Goal: Task Accomplishment & Management: Manage account settings

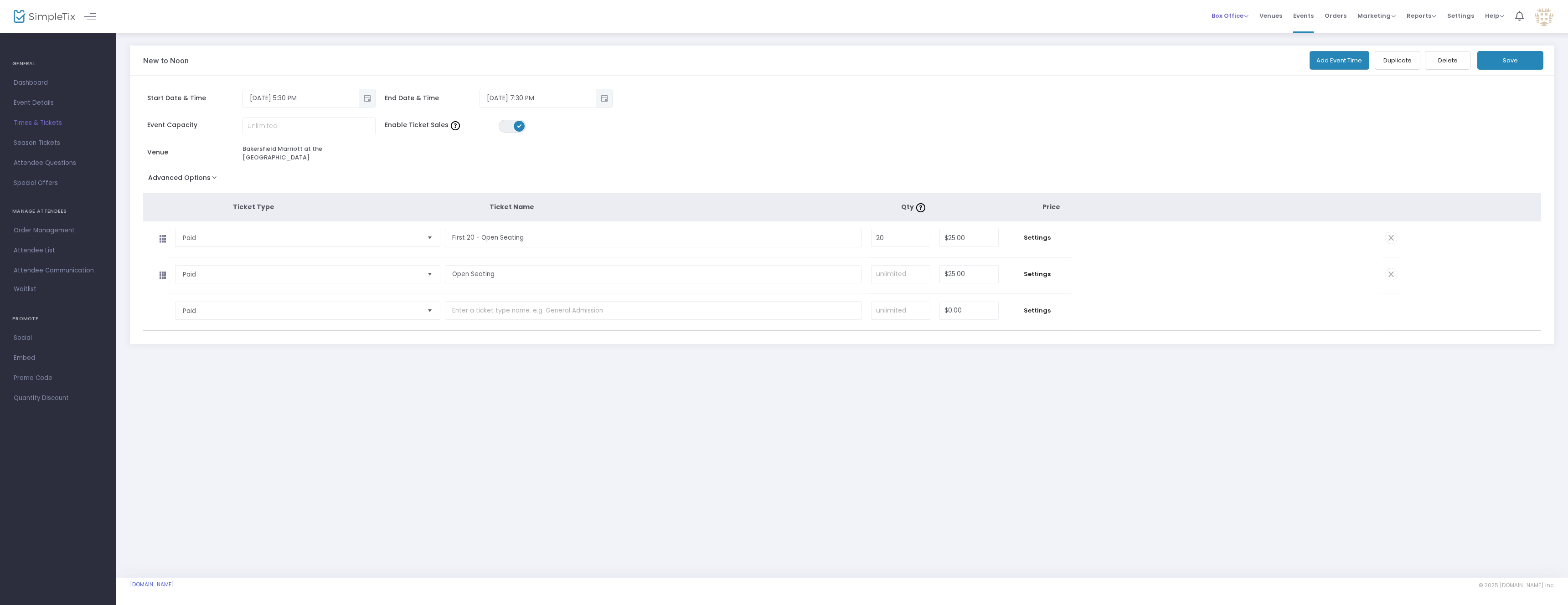
click at [683, 17] on span "Box Office" at bounding box center [1230, 15] width 37 height 9
click at [683, 27] on li "Sell Tickets" at bounding box center [1244, 31] width 65 height 18
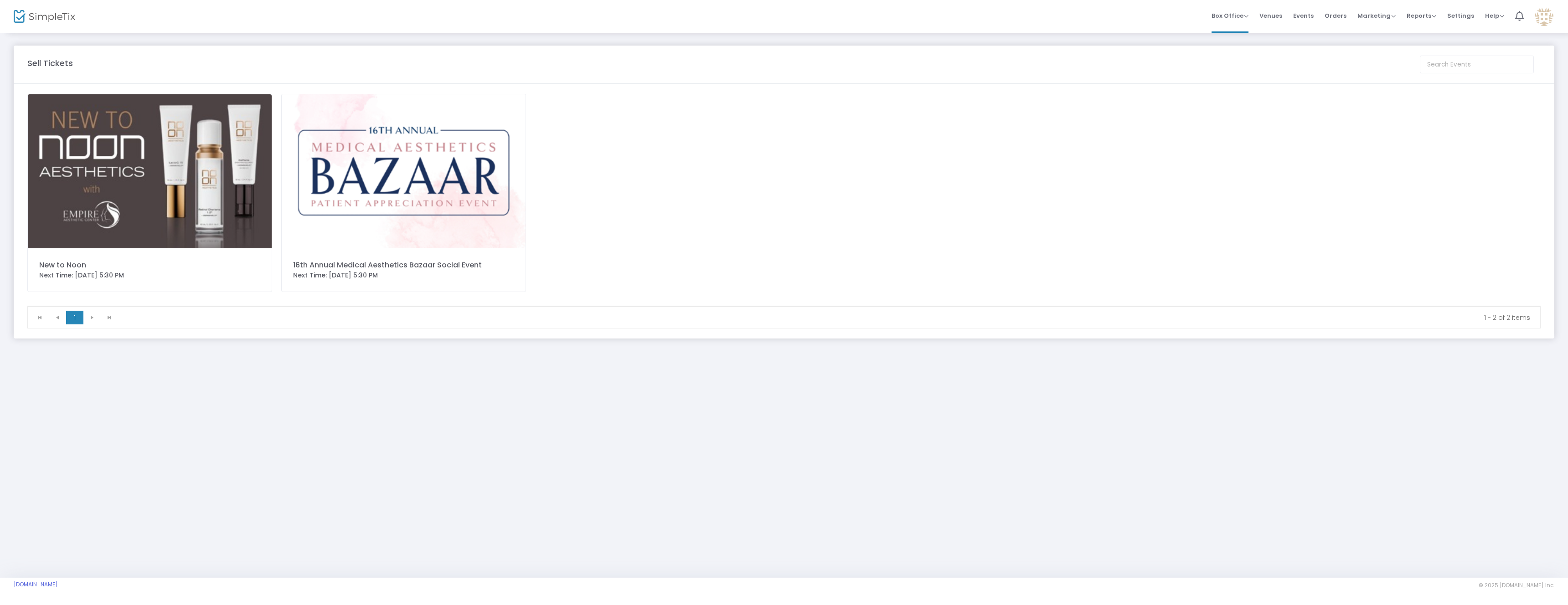
click at [136, 152] on img at bounding box center [149, 171] width 244 height 154
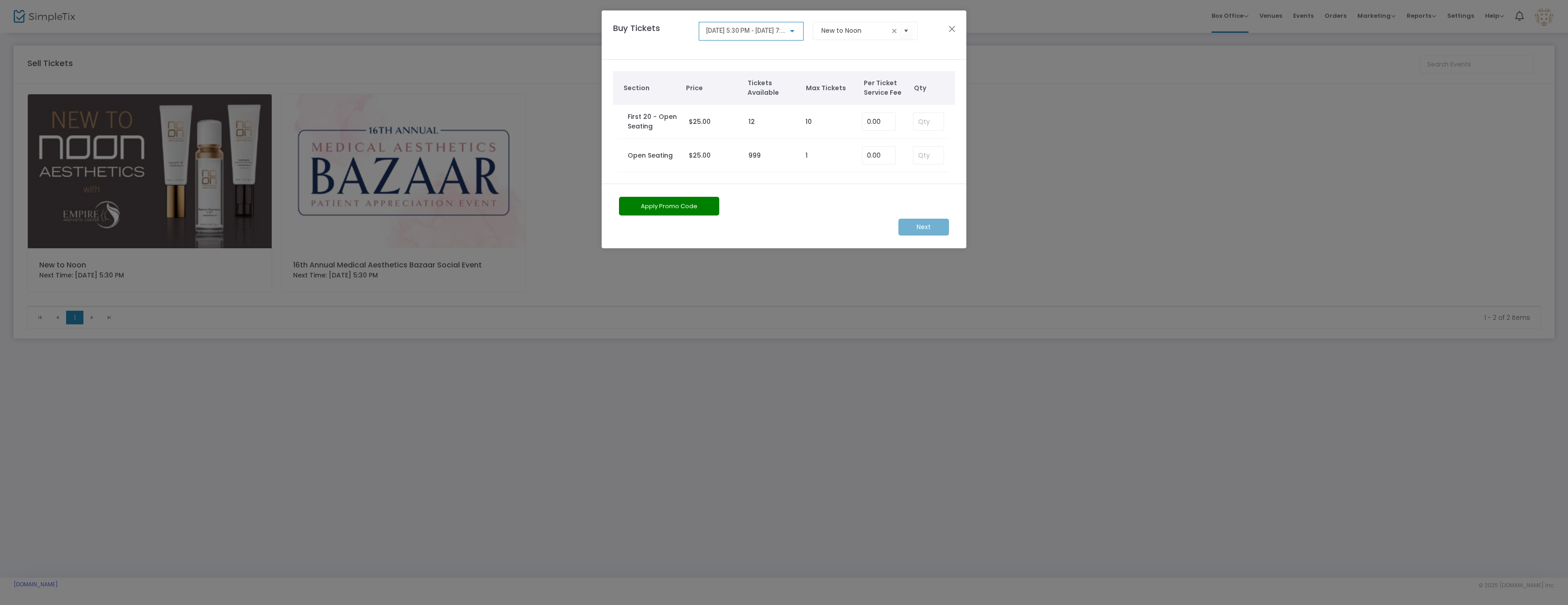
click at [635, 374] on ngb-modal-window "Buy Tickets 9/4/2025 @ 5:30 PM - 9/4/2025 @ 7:30 PM New to Noon Section Price T…" at bounding box center [784, 302] width 1568 height 605
click at [440, 190] on ngb-modal-window "Buy Tickets 9/4/2025 @ 5:30 PM - 9/4/2025 @ 7:30 PM New to Noon Section Price T…" at bounding box center [784, 302] width 1568 height 605
click at [683, 30] on button "Close" at bounding box center [952, 29] width 12 height 12
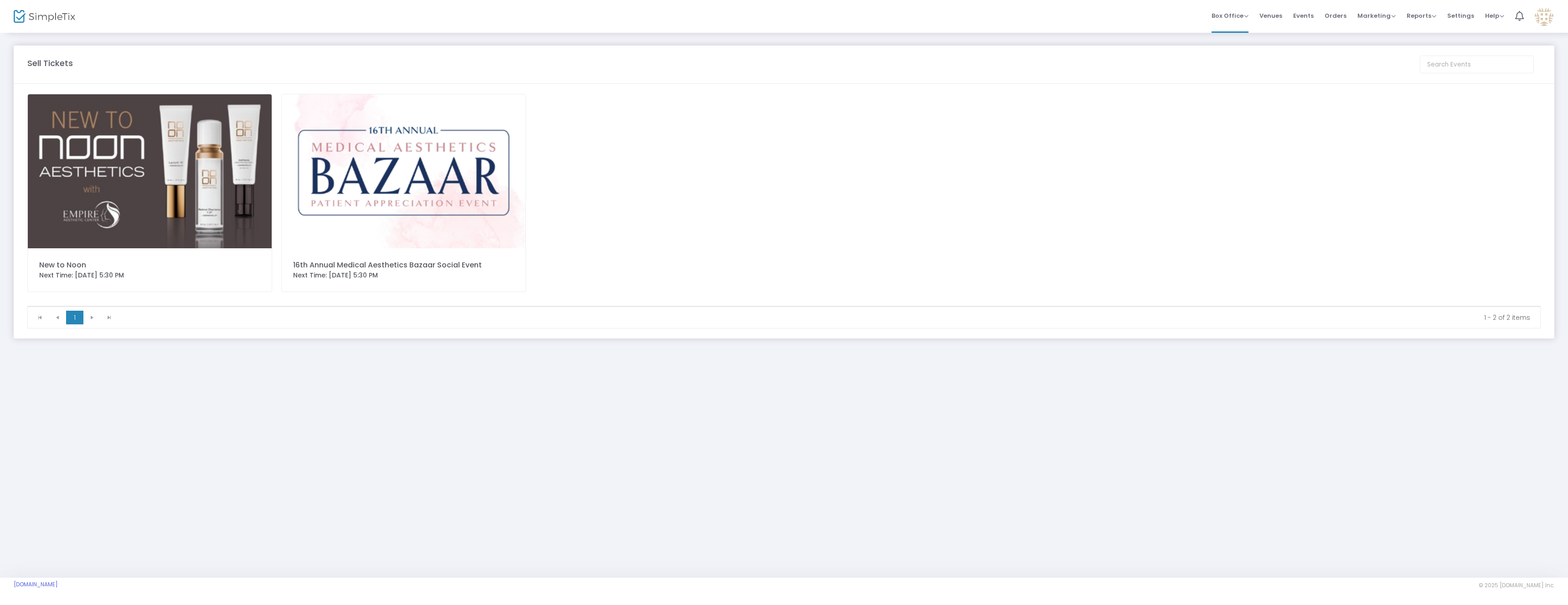
drag, startPoint x: 572, startPoint y: 136, endPoint x: 565, endPoint y: 138, distance: 7.3
click at [572, 136] on div "New to Noon Next Time: 9/4/2025 5:30 PM 16th Annual Medical Aesthetics Bazaar S…" at bounding box center [784, 200] width 1522 height 212
click at [506, 148] on img at bounding box center [403, 171] width 244 height 154
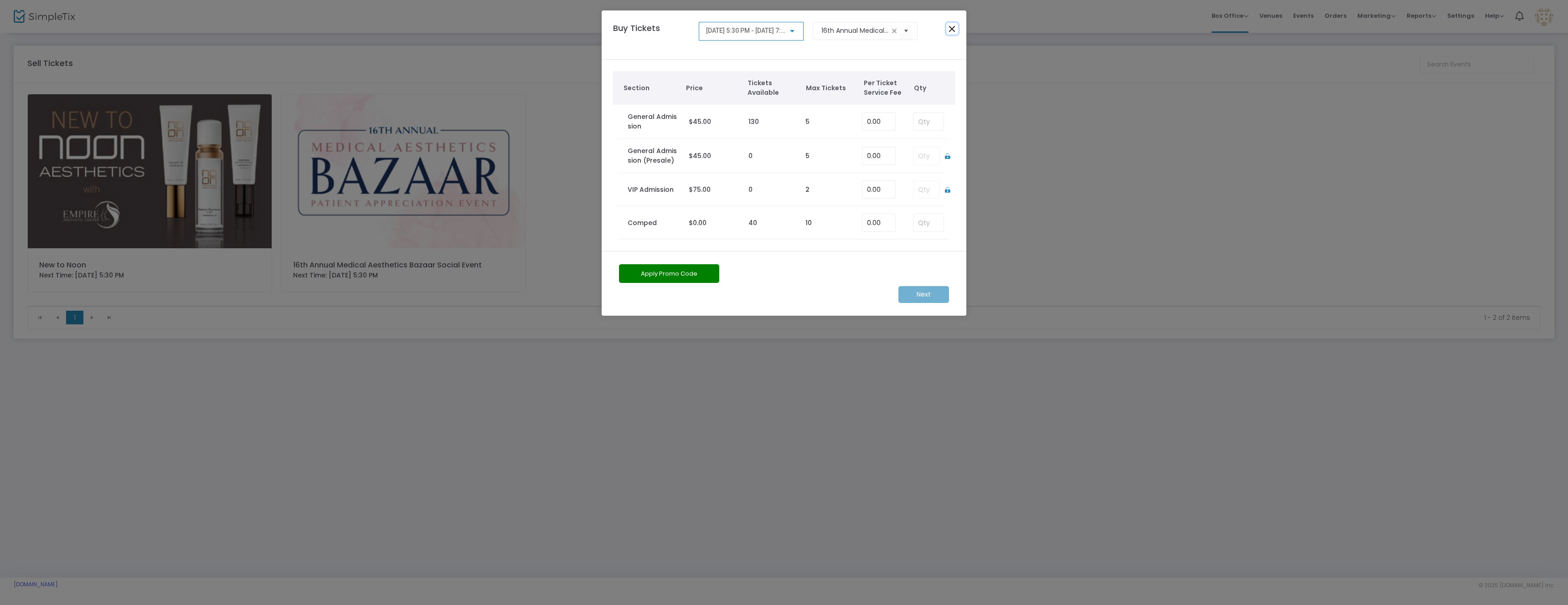
click at [683, 29] on button "Close" at bounding box center [952, 29] width 12 height 12
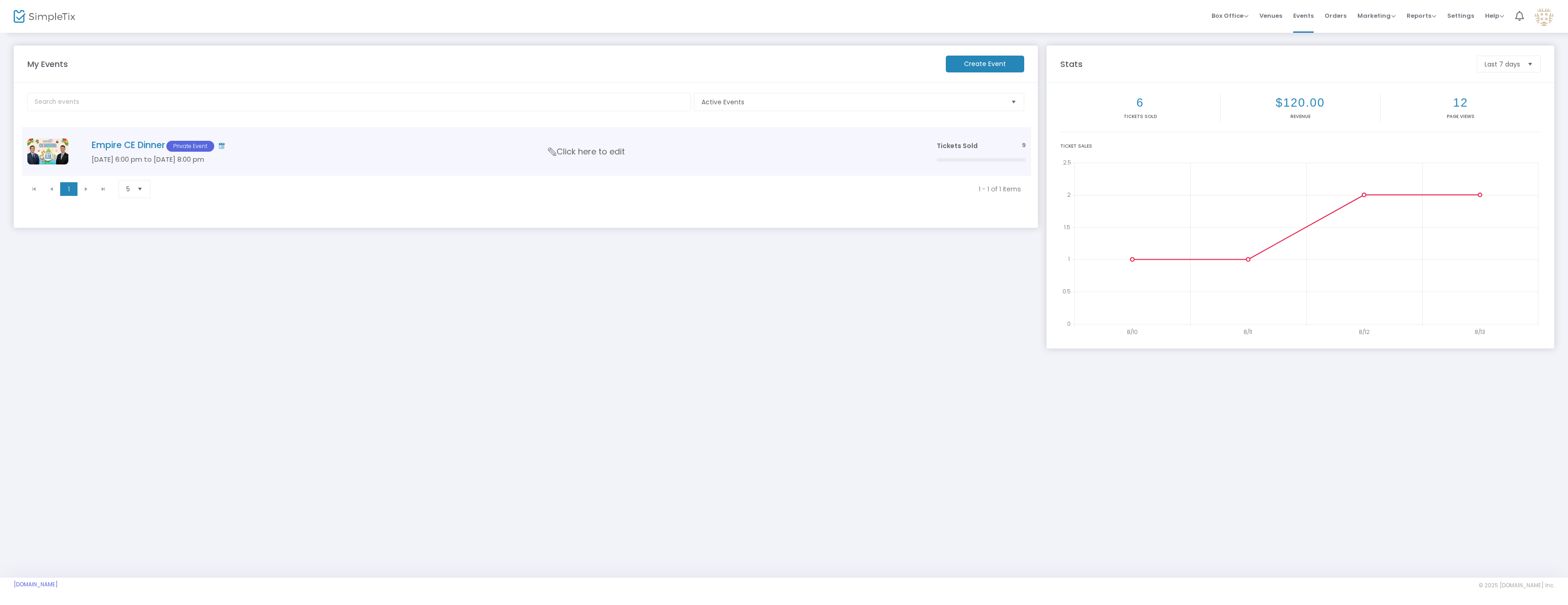
click at [413, 148] on h4 "Empire CE Dinner Private Event" at bounding box center [500, 146] width 818 height 12
